Goal: Communication & Community: Answer question/provide support

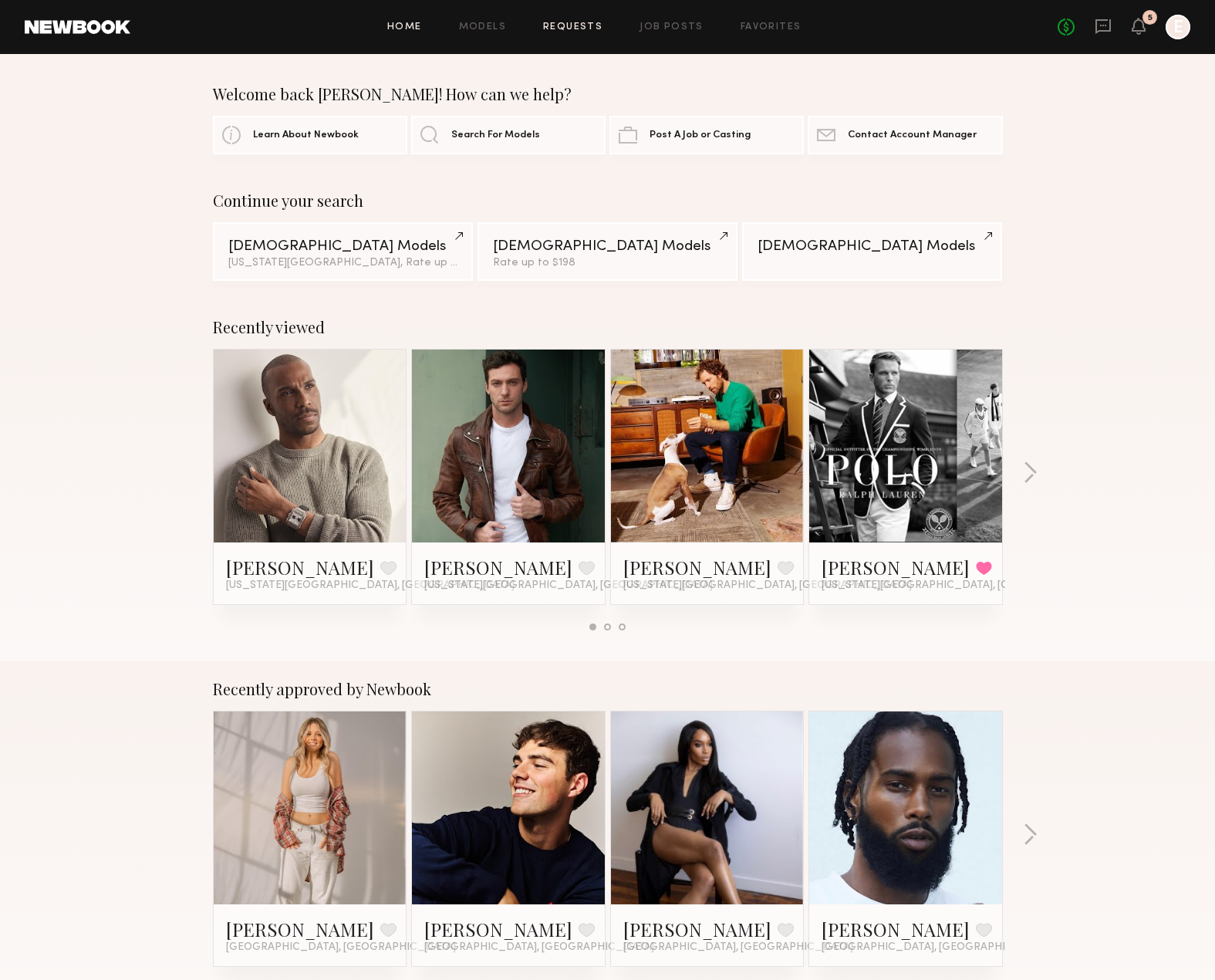
click at [595, 26] on link "Requests" at bounding box center [573, 27] width 60 height 10
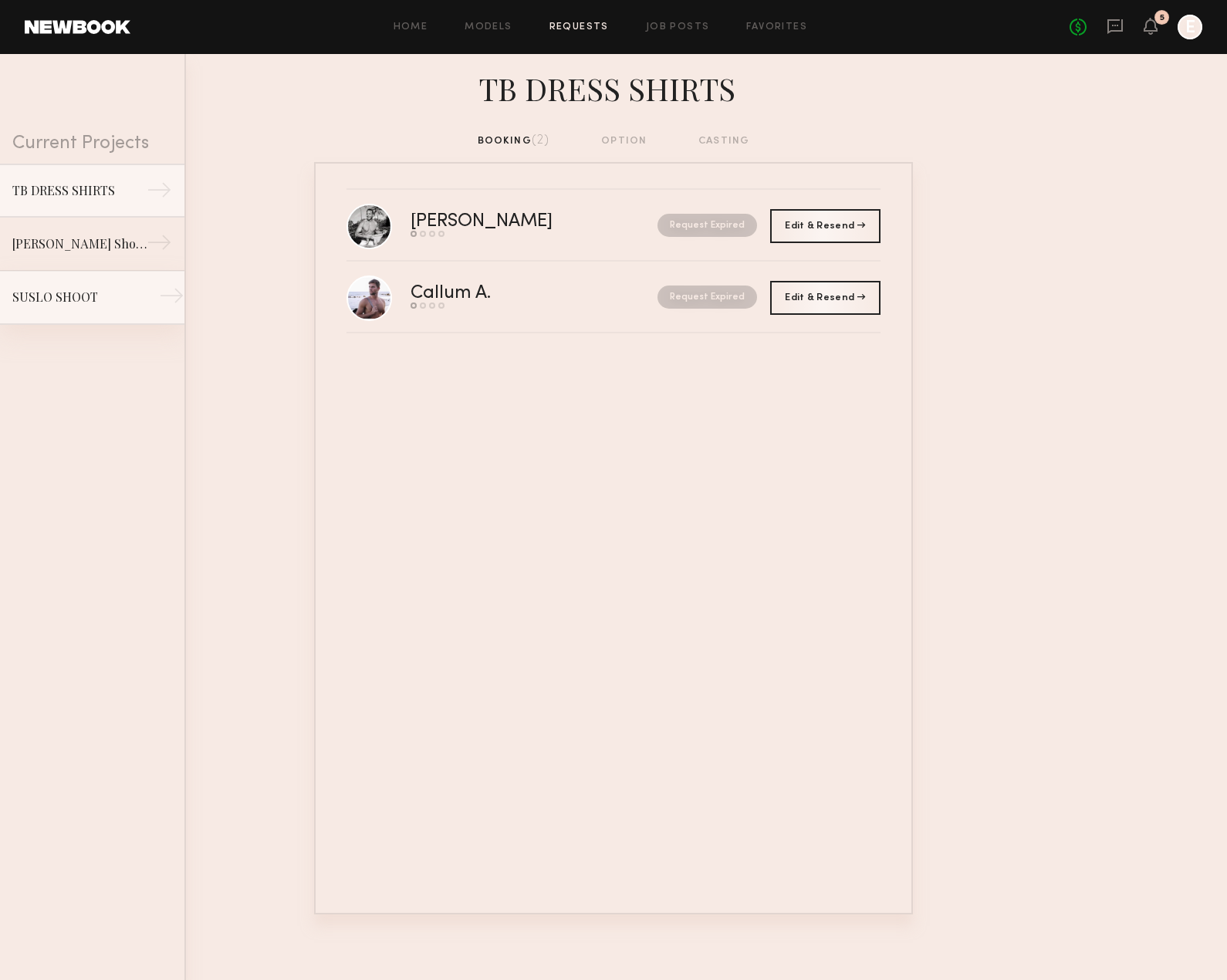
click at [109, 293] on div "SUSLO SHOOT" at bounding box center [80, 297] width 134 height 19
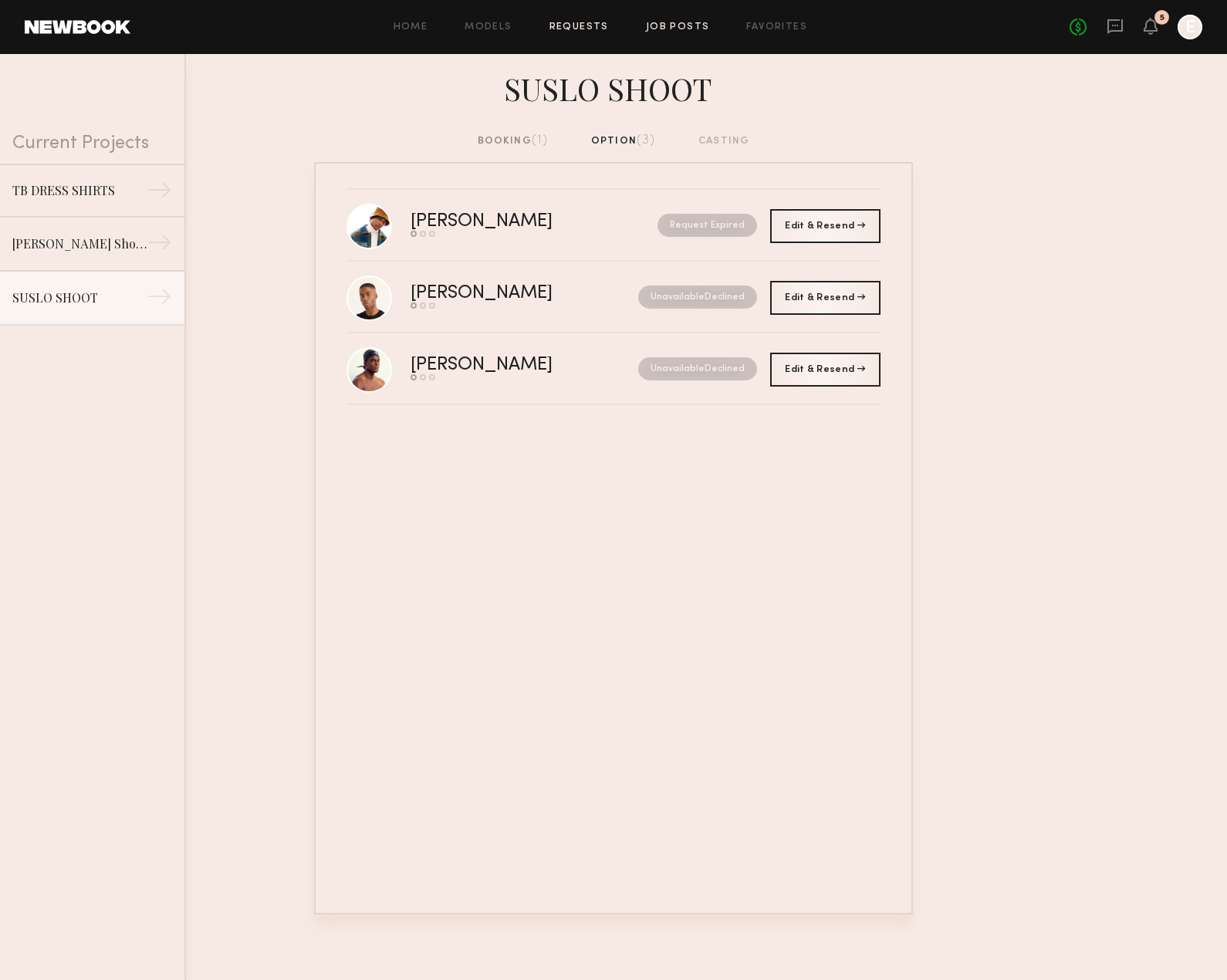
click at [648, 26] on link "Job Posts" at bounding box center [677, 27] width 64 height 10
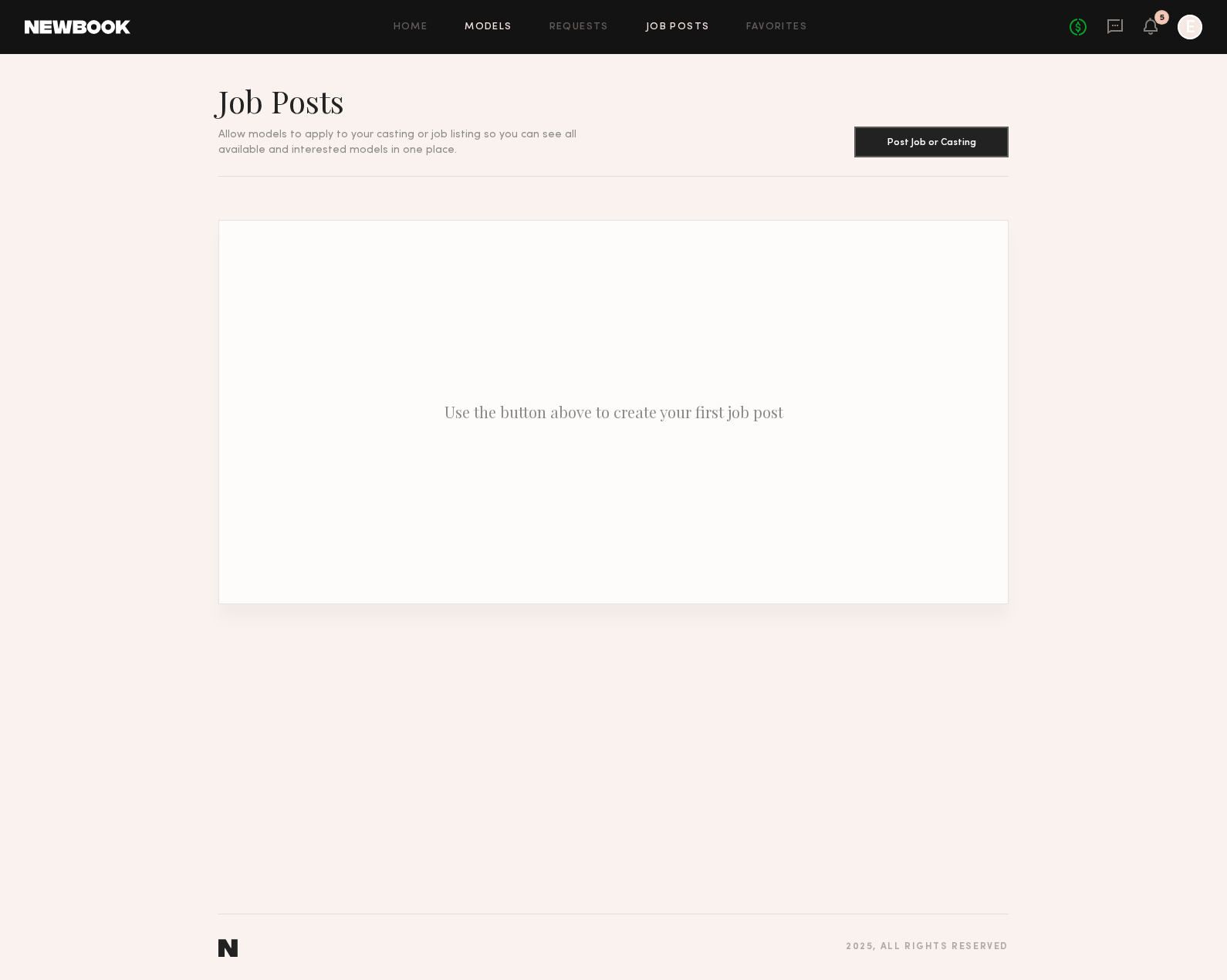
click at [503, 30] on link "Models" at bounding box center [488, 27] width 47 height 10
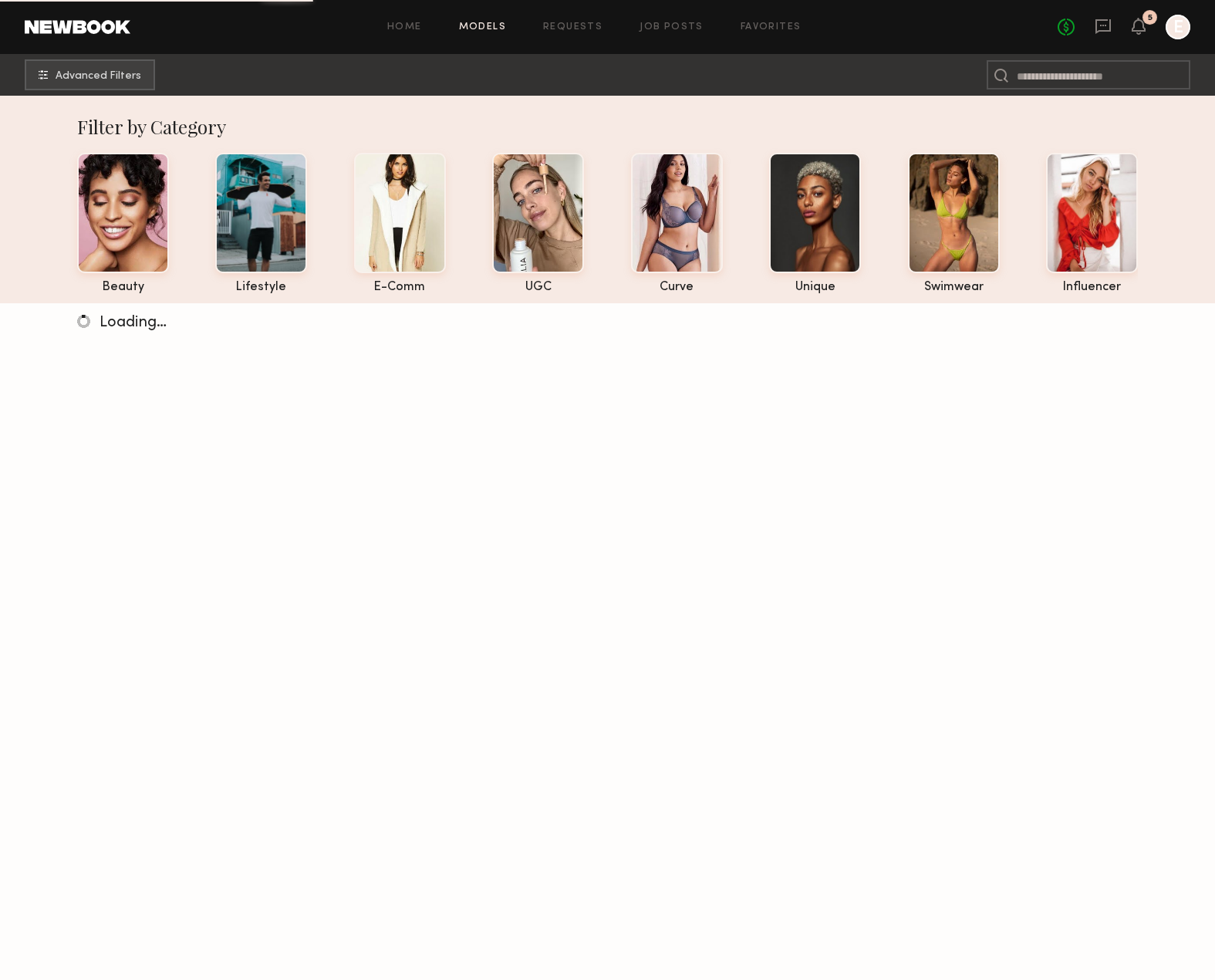
click at [1093, 27] on div "No fees up to $5,000 5 E" at bounding box center [1124, 26] width 133 height 25
click at [1102, 29] on icon at bounding box center [1104, 26] width 17 height 17
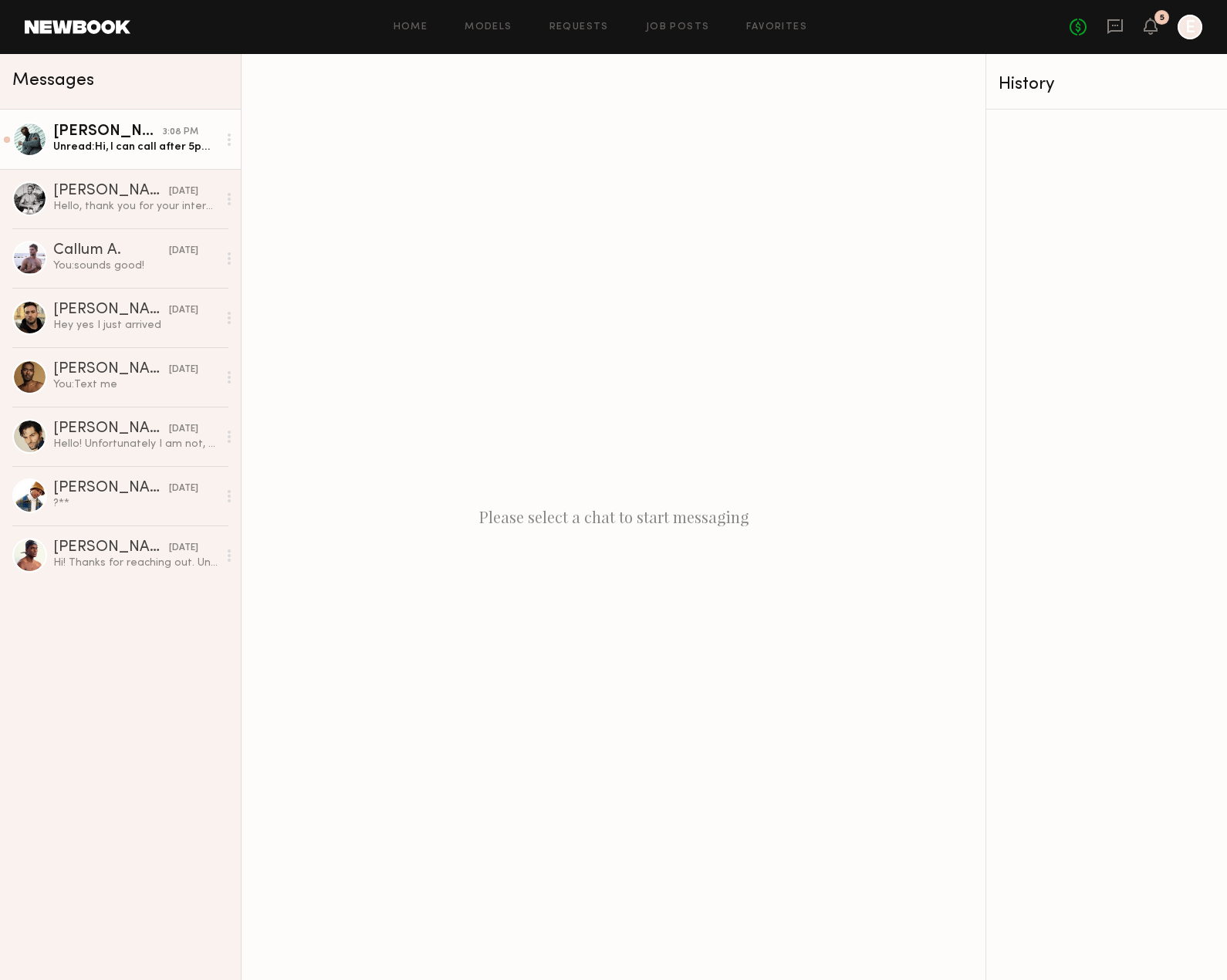
click at [173, 130] on div "3:08 PM" at bounding box center [180, 132] width 36 height 14
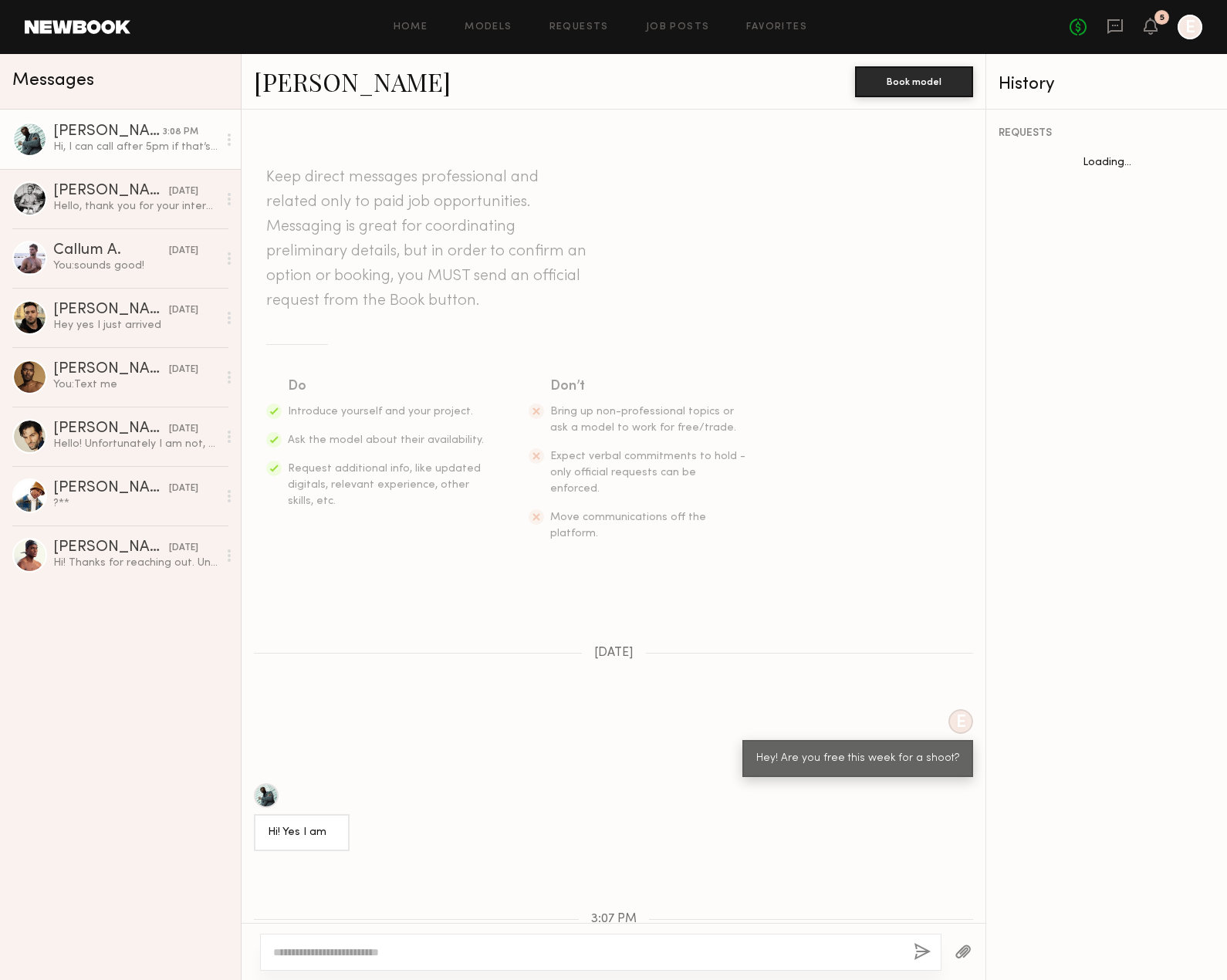
scroll to position [259, 0]
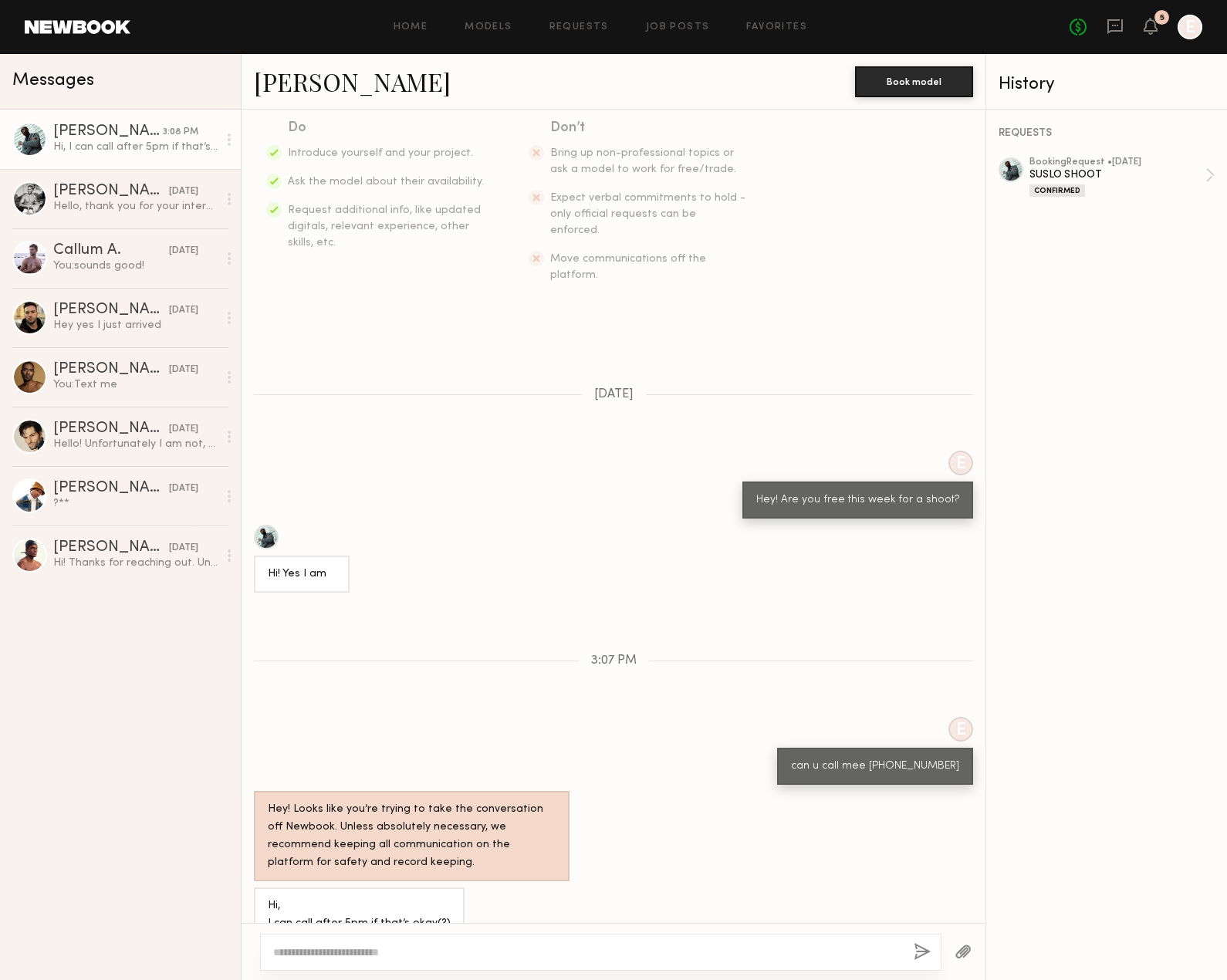
click at [482, 954] on textarea at bounding box center [587, 952] width 628 height 15
type textarea "***"
click at [916, 947] on button "button" at bounding box center [922, 952] width 17 height 20
